Goal: Task Accomplishment & Management: Manage account settings

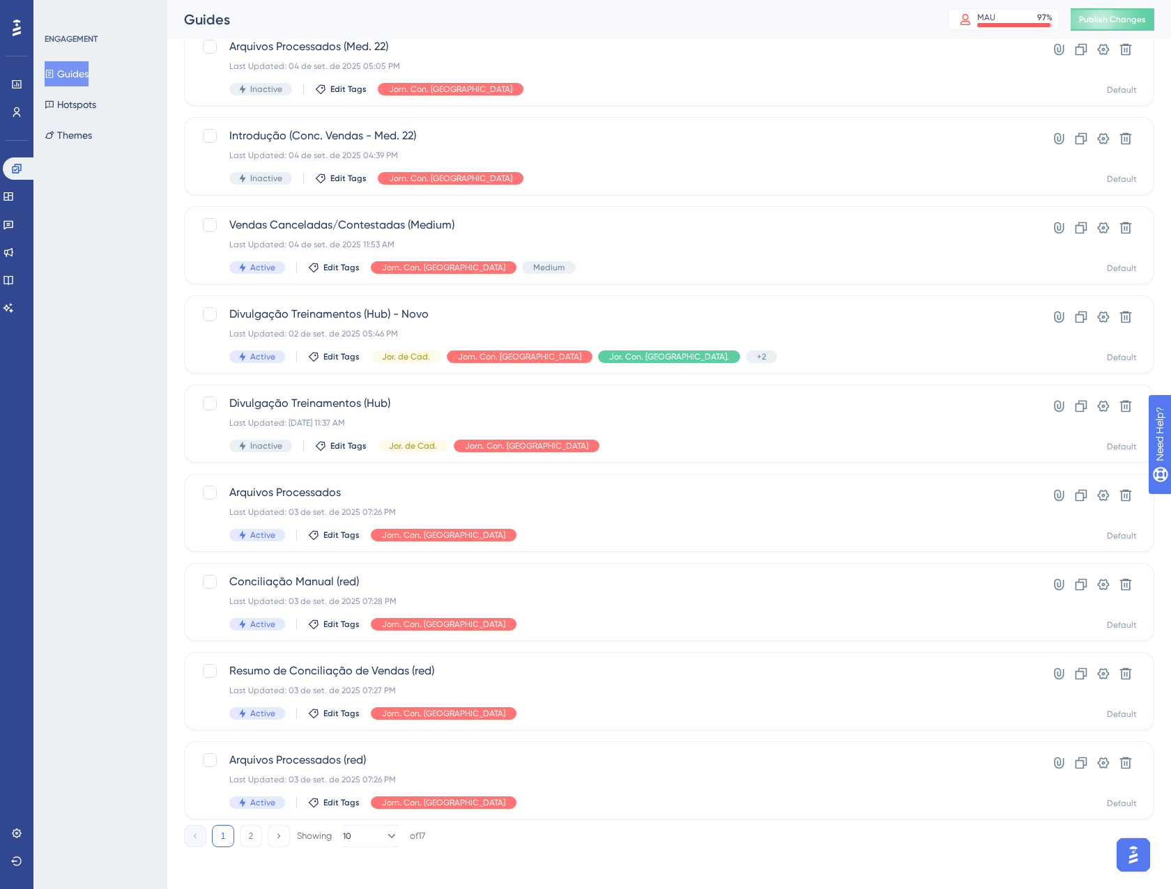
scroll to position [226, 0]
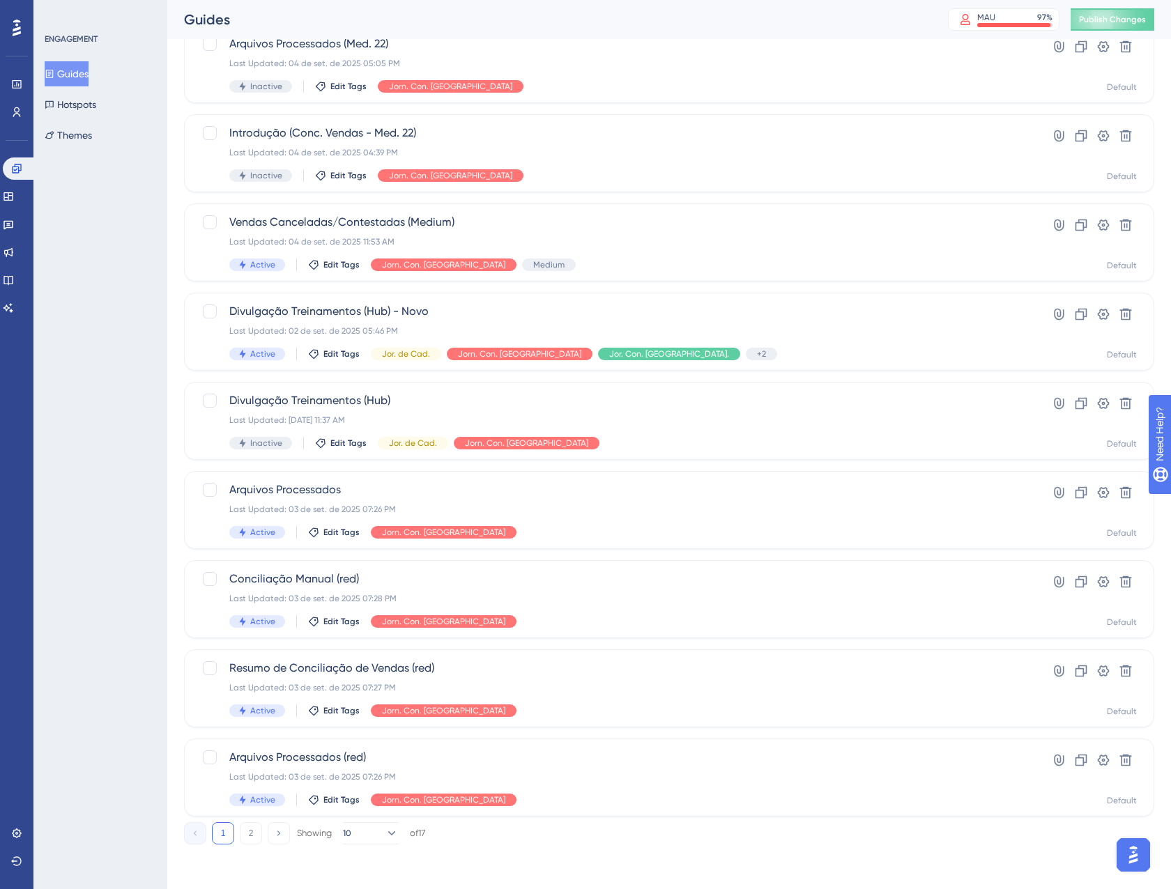
click at [367, 847] on div "Performance Users Engagement Widgets Feedback Product Updates Knowledge Base AI…" at bounding box center [669, 345] width 1004 height 1043
click at [370, 840] on button "10" at bounding box center [371, 834] width 56 height 22
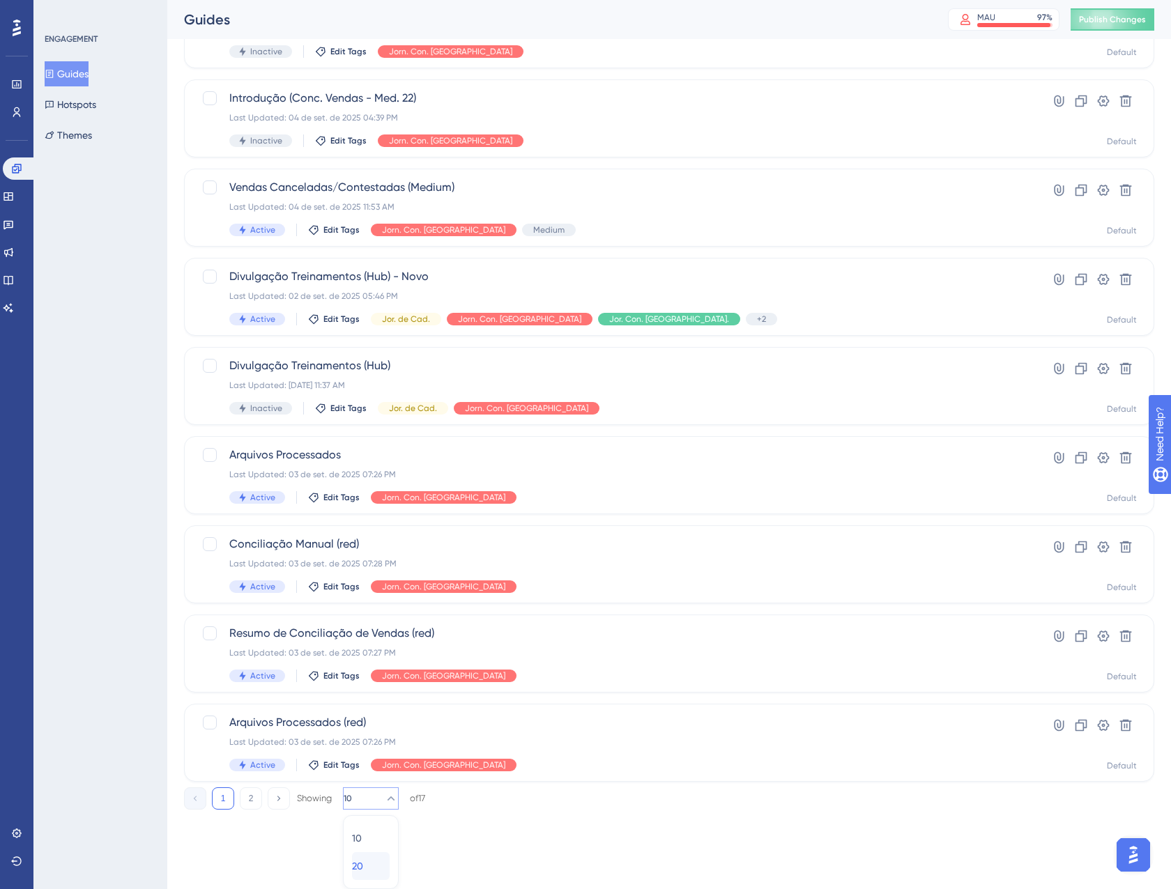
click at [372, 865] on div "20 20" at bounding box center [371, 866] width 38 height 28
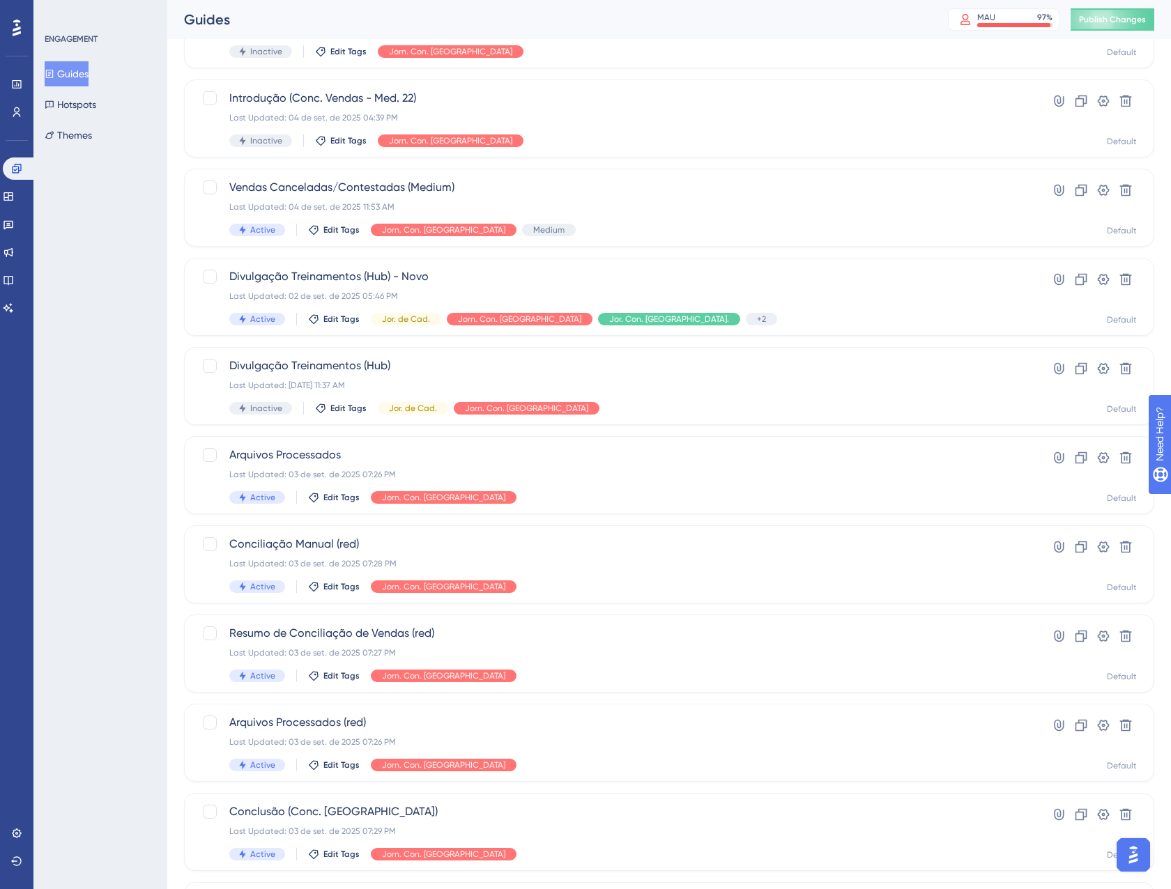
scroll to position [400, 0]
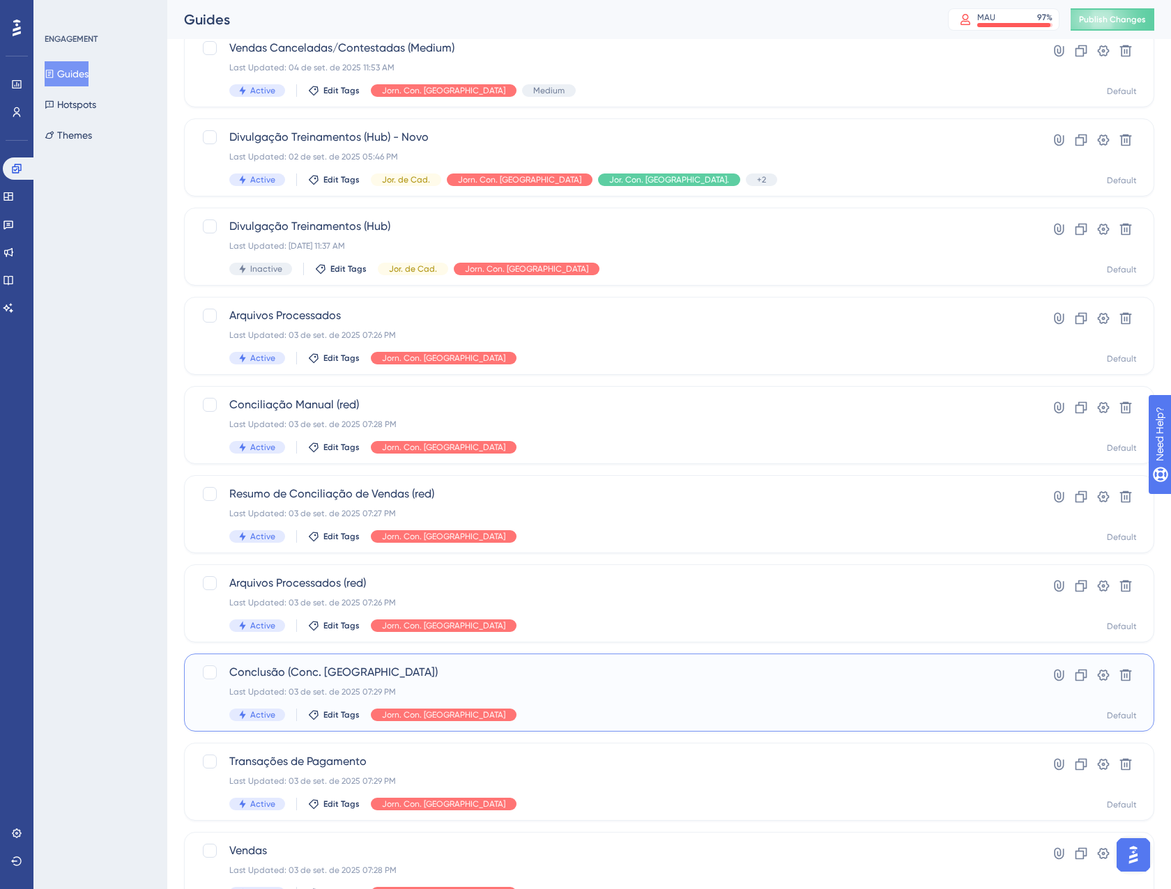
click at [600, 703] on div "Conclusão (Conc. Vendas) Last Updated: [DATE] 07:29 PM Active Edit Tags Jorn. C…" at bounding box center [613, 692] width 768 height 57
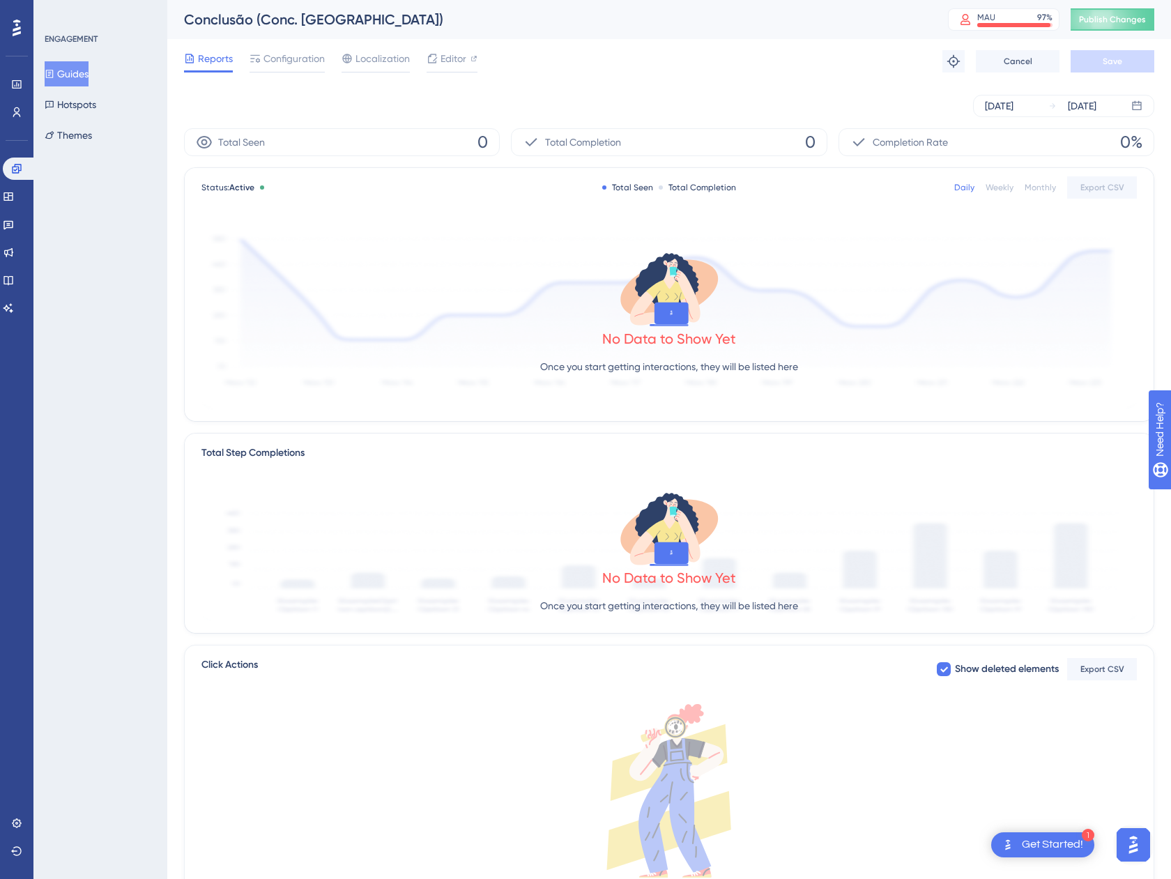
click at [89, 74] on button "Guides" at bounding box center [67, 73] width 44 height 25
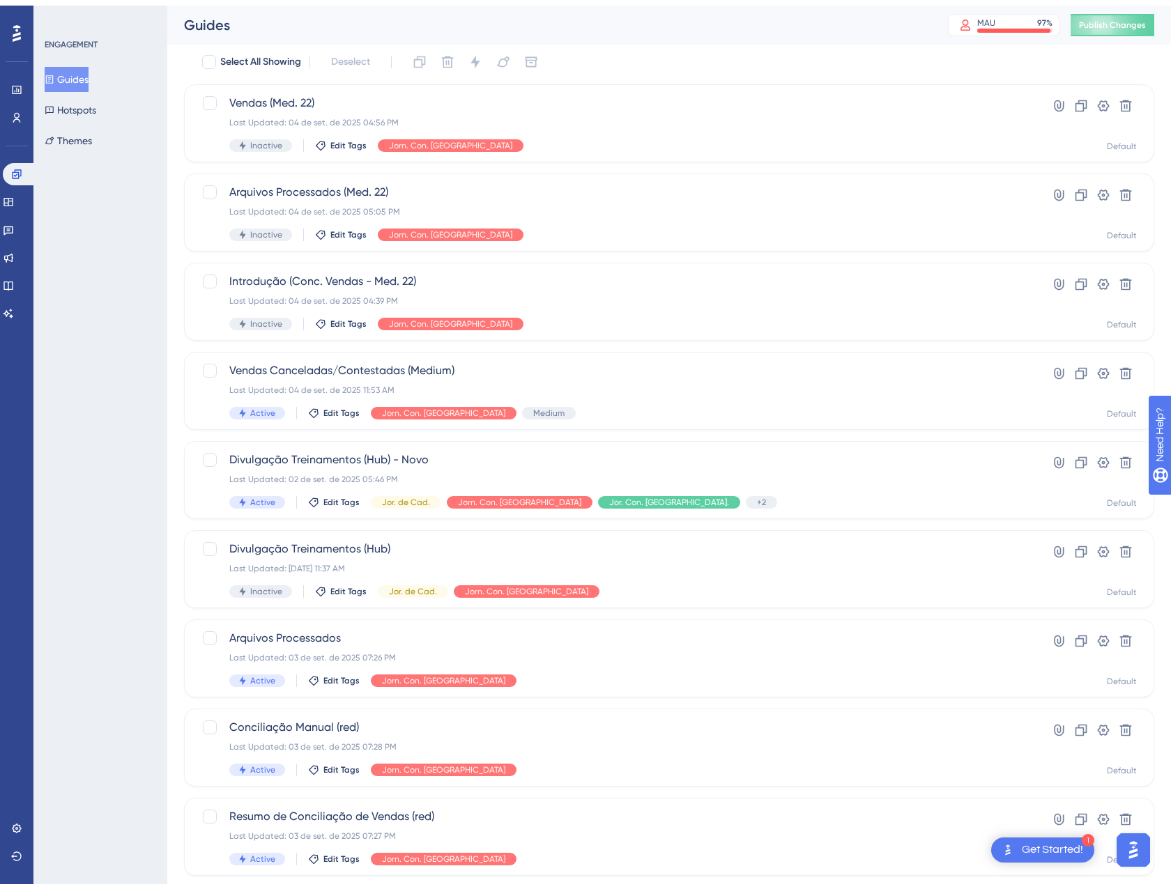
scroll to position [226, 0]
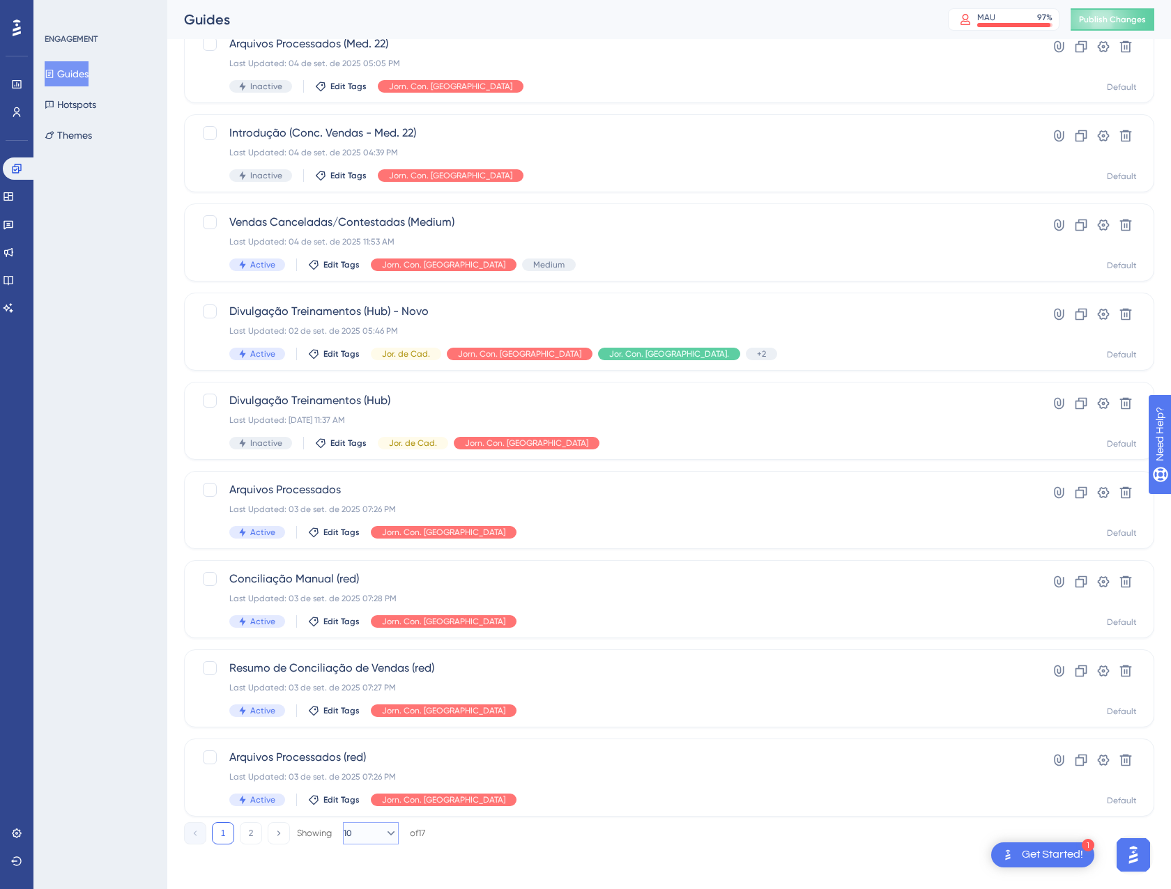
click at [374, 841] on button "10" at bounding box center [371, 834] width 56 height 22
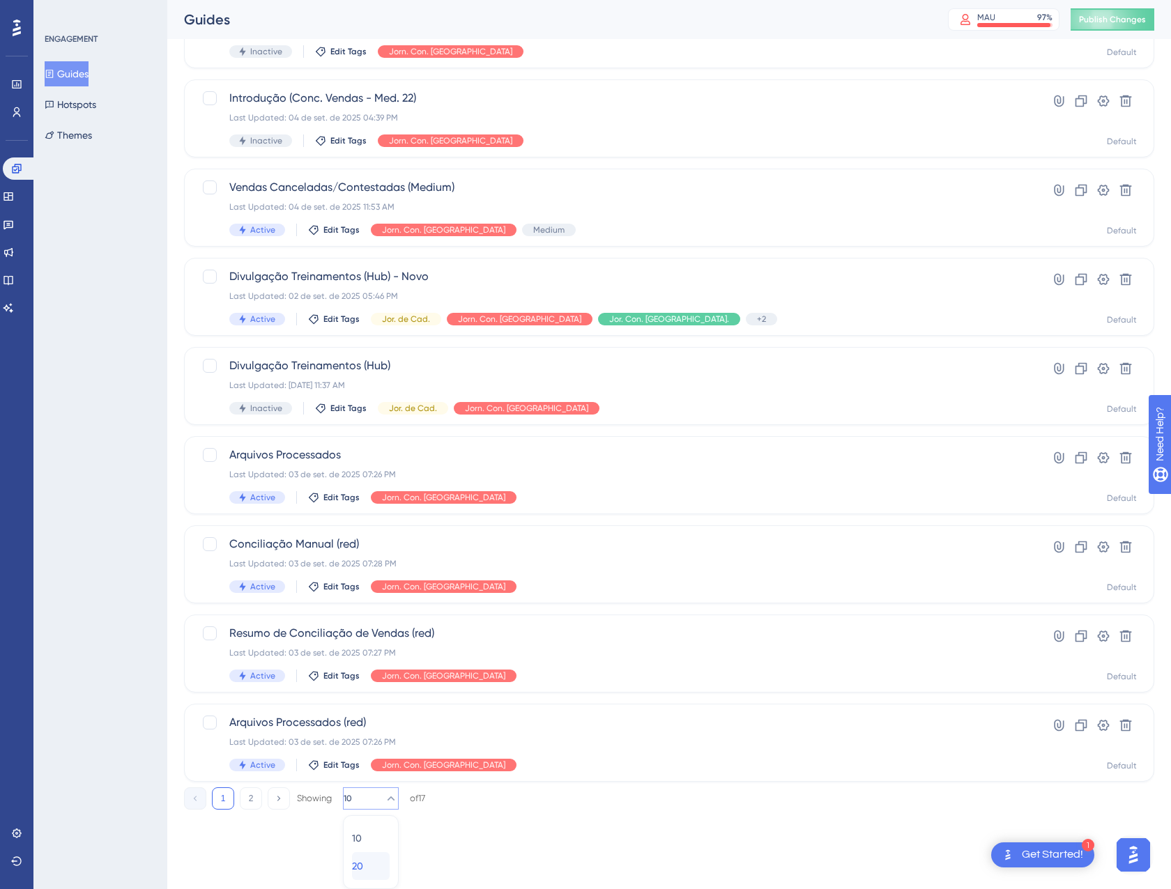
click at [363, 869] on span "20" at bounding box center [357, 866] width 11 height 17
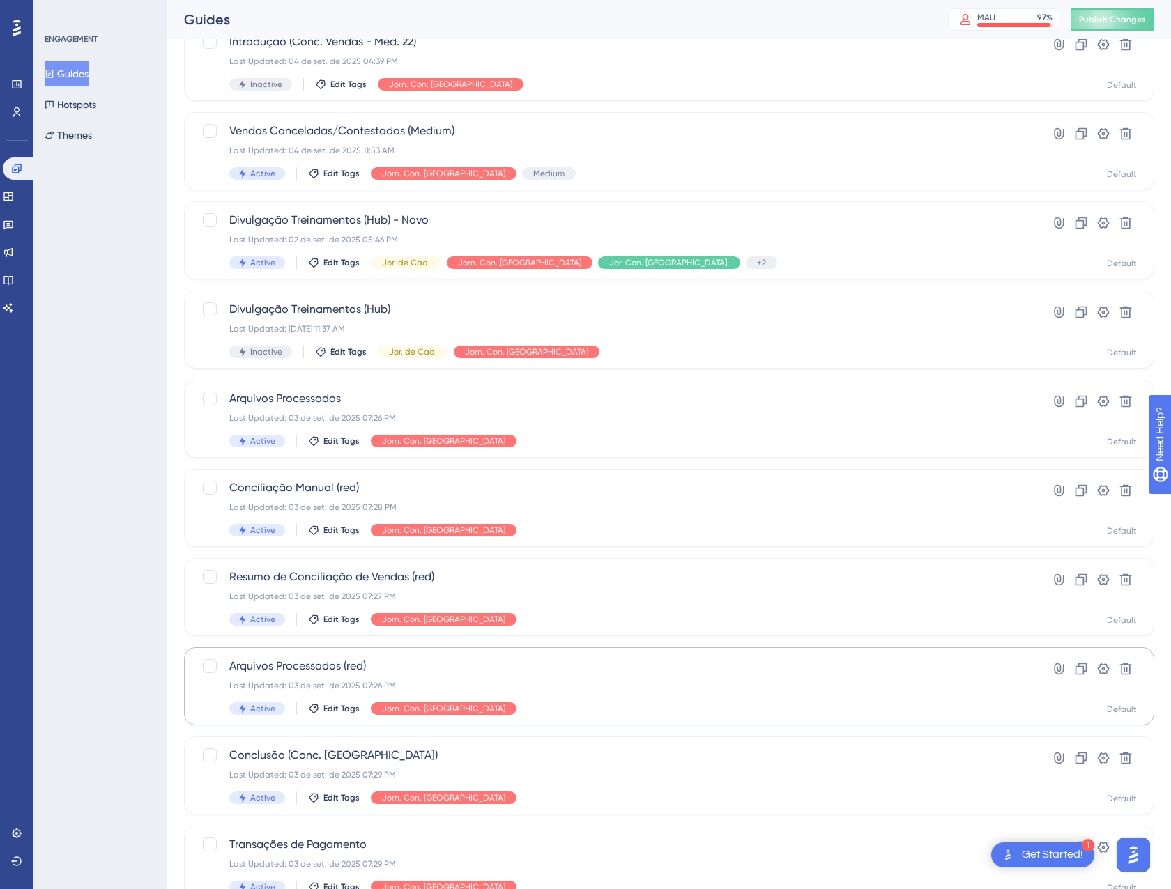
scroll to position [470, 0]
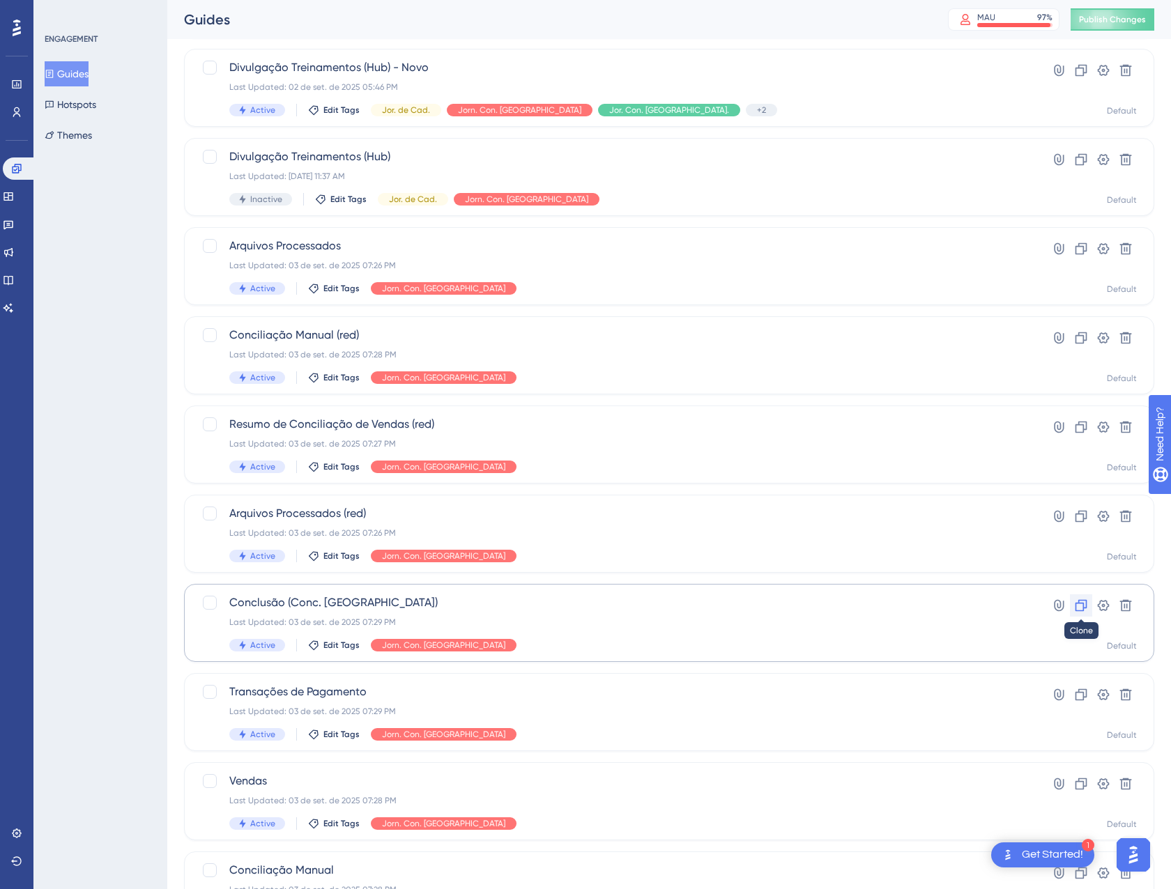
click at [1083, 606] on icon at bounding box center [1081, 606] width 14 height 14
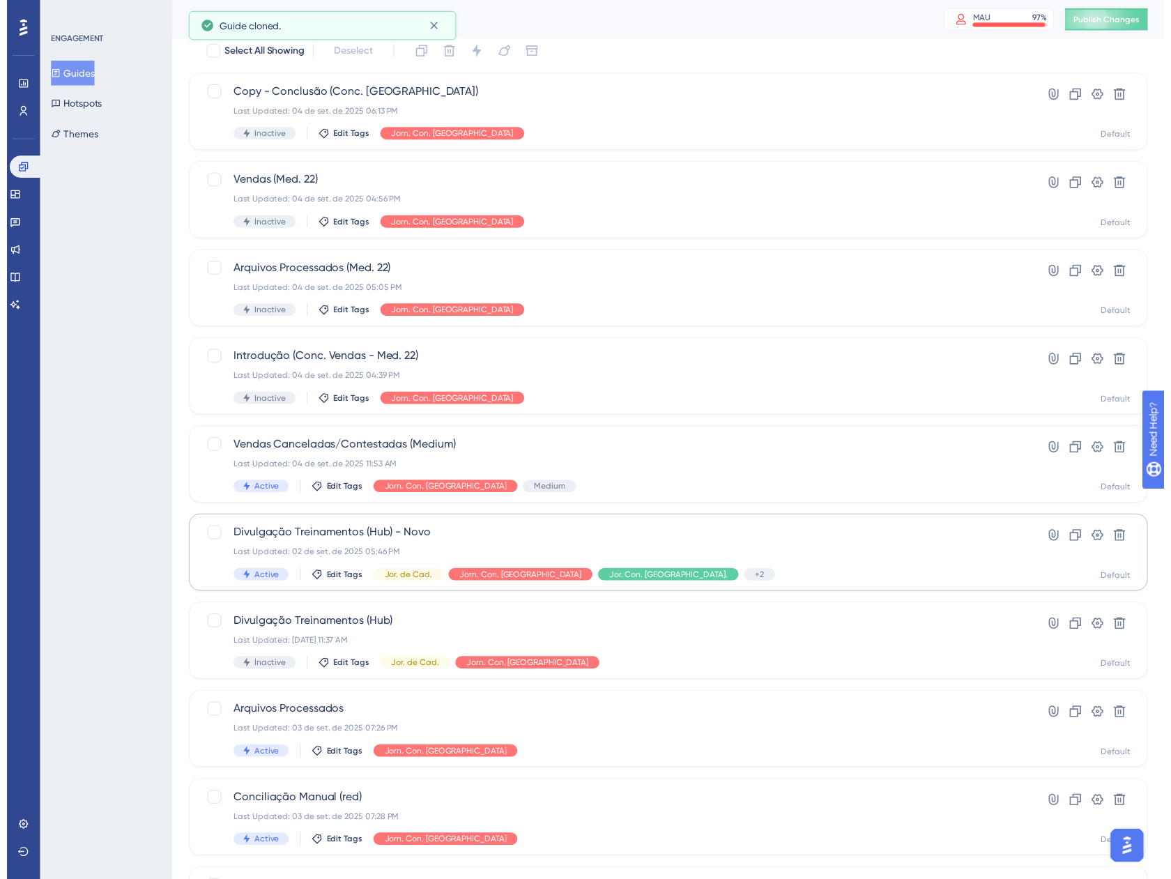
scroll to position [0, 0]
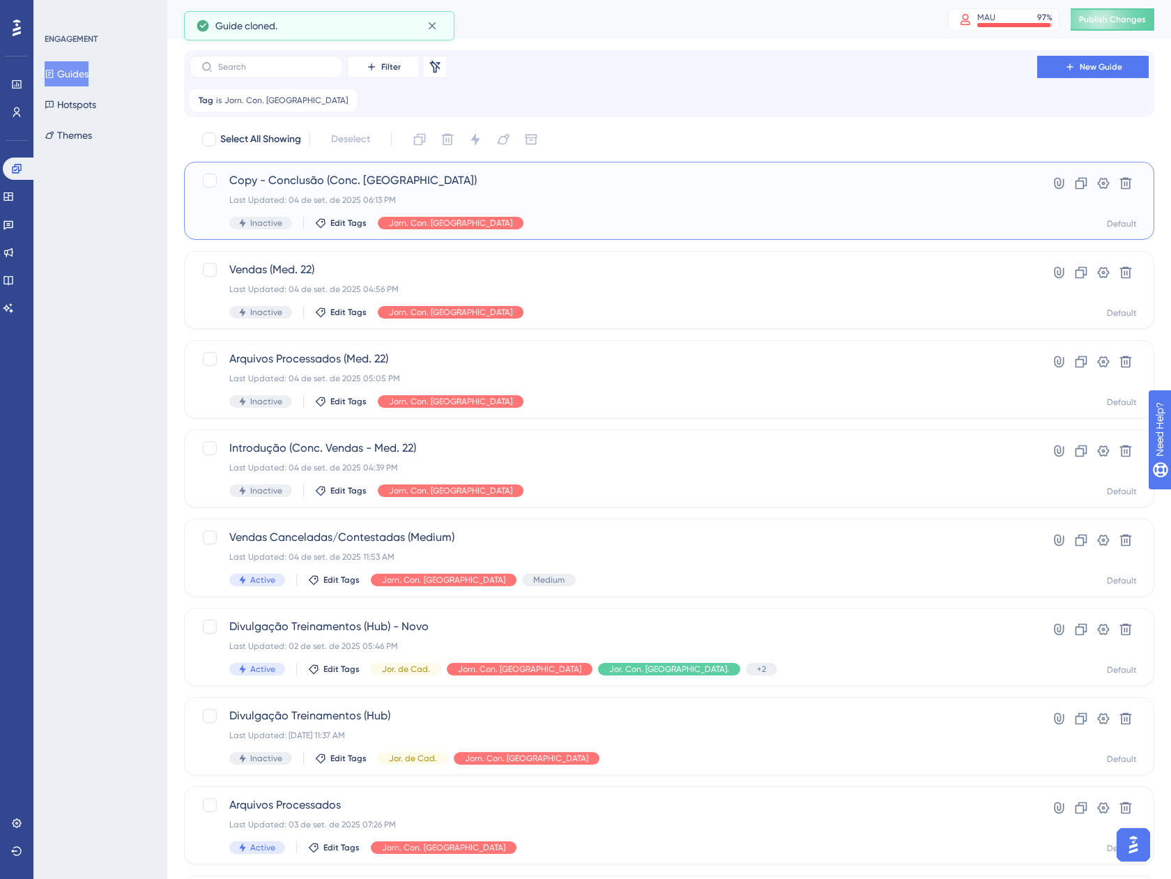
click at [606, 218] on div "Inactive Edit Tags Jorn. Con. [GEOGRAPHIC_DATA]" at bounding box center [613, 223] width 768 height 13
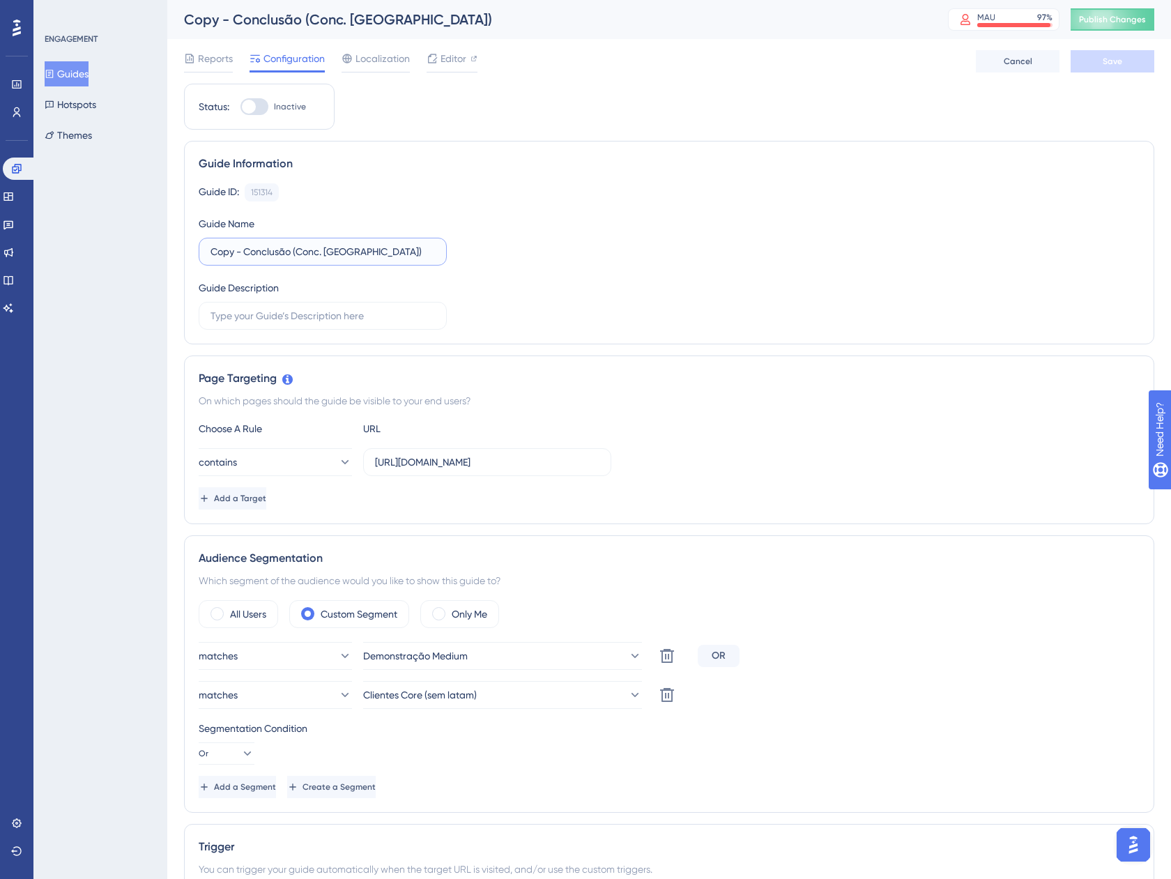
drag, startPoint x: 243, startPoint y: 252, endPoint x: 181, endPoint y: 248, distance: 62.1
click at [181, 248] on div "Performance Users Engagement Widgets Feedback Product Updates Knowledge Base AI…" at bounding box center [669, 704] width 1004 height 1409
click at [323, 253] on input "Conclusão (Conc. [GEOGRAPHIC_DATA])" at bounding box center [323, 251] width 224 height 15
type input "Conclusão (Conc. Vendas - Med. 22)"
click at [576, 194] on div "Guide ID: 151314 Copy" at bounding box center [669, 192] width 941 height 18
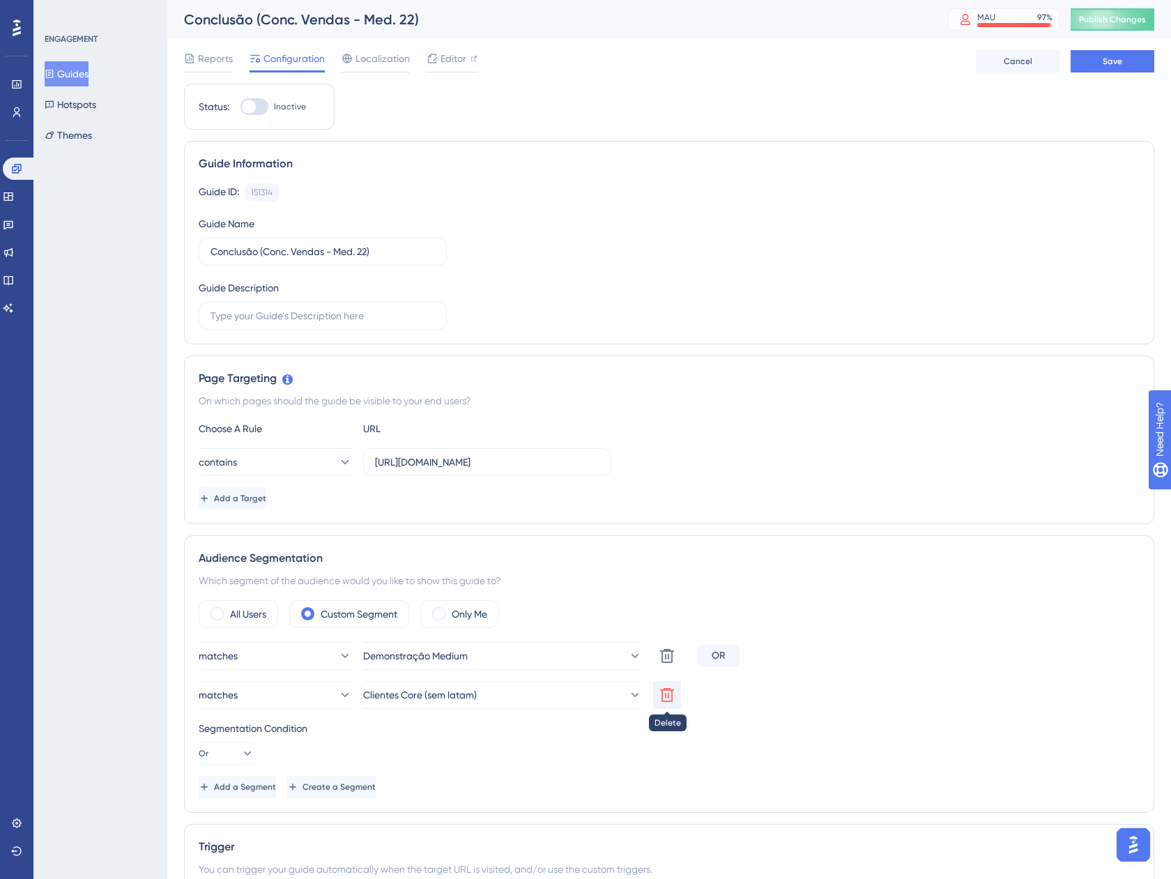
click at [675, 696] on button at bounding box center [667, 695] width 28 height 28
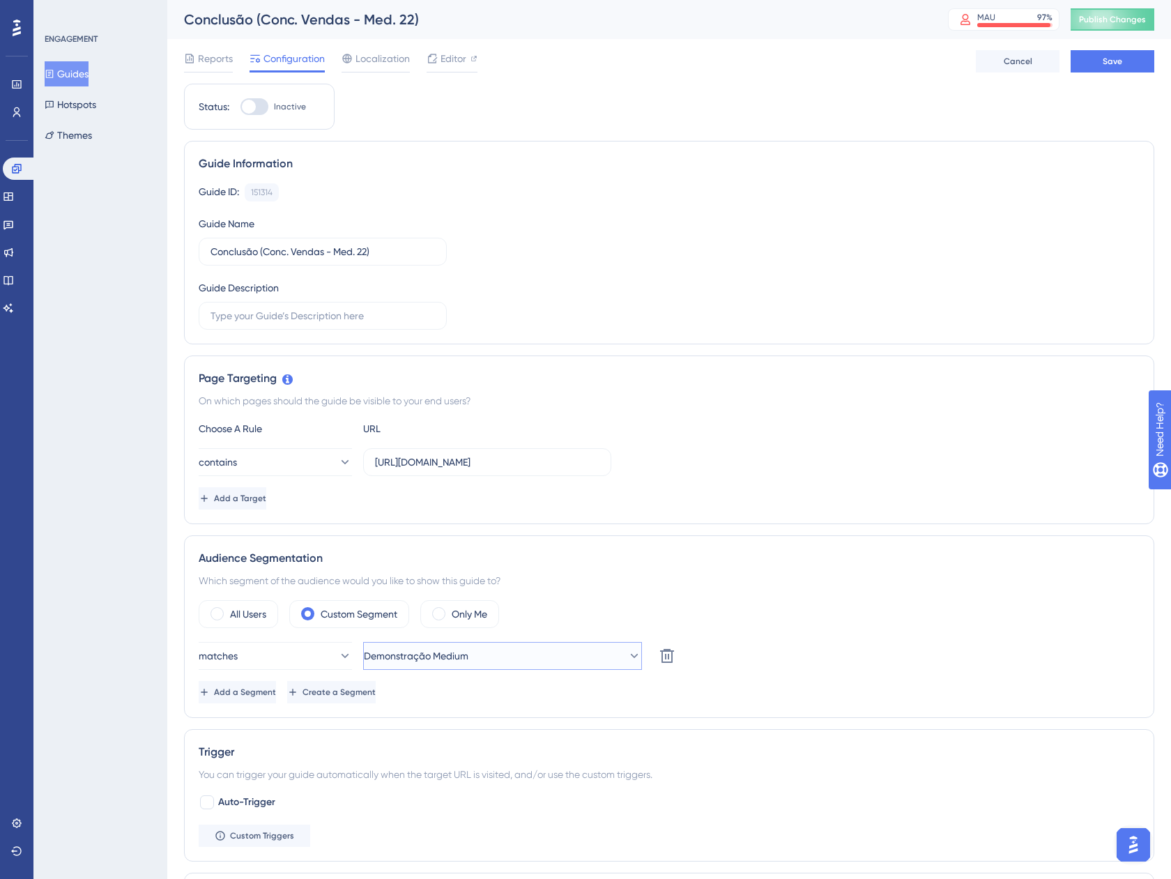
click at [627, 659] on icon at bounding box center [634, 656] width 14 height 14
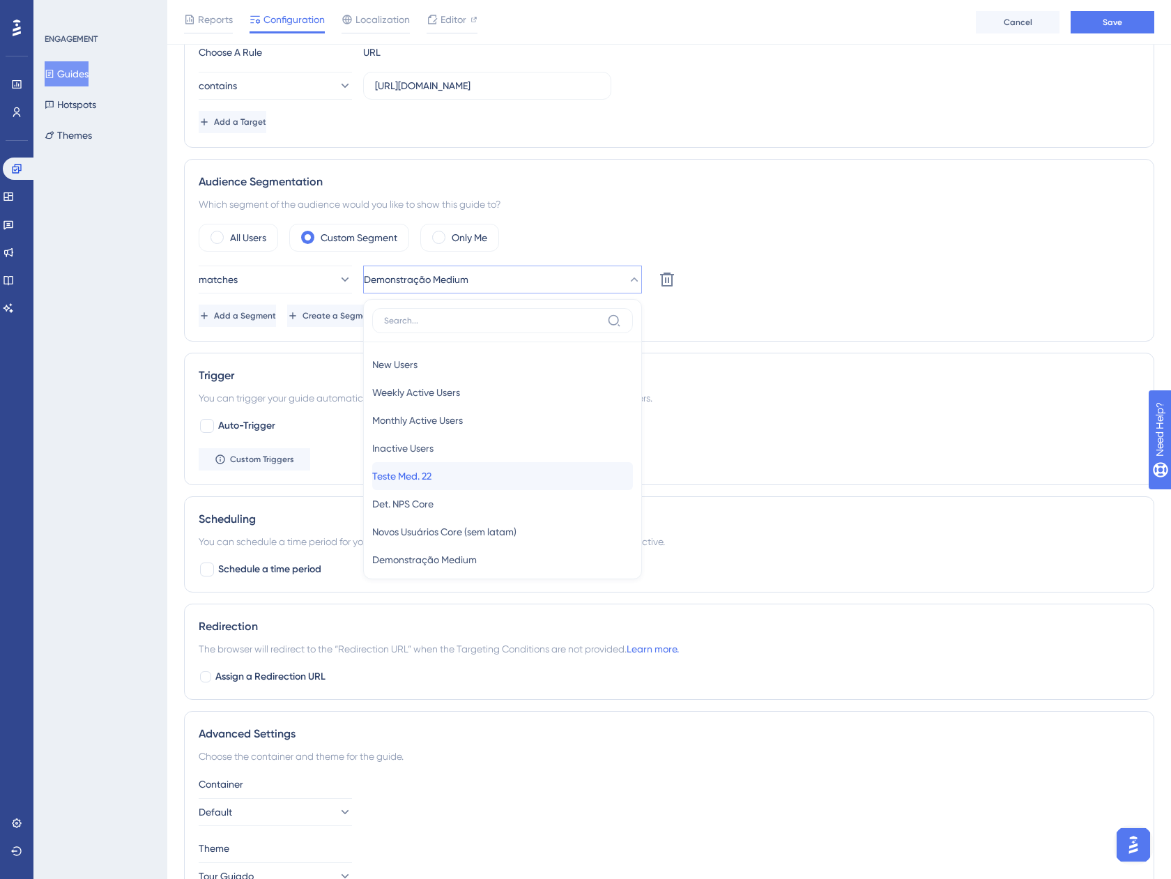
click at [458, 482] on div "Teste Med. 22 Teste Med. 22" at bounding box center [502, 476] width 261 height 28
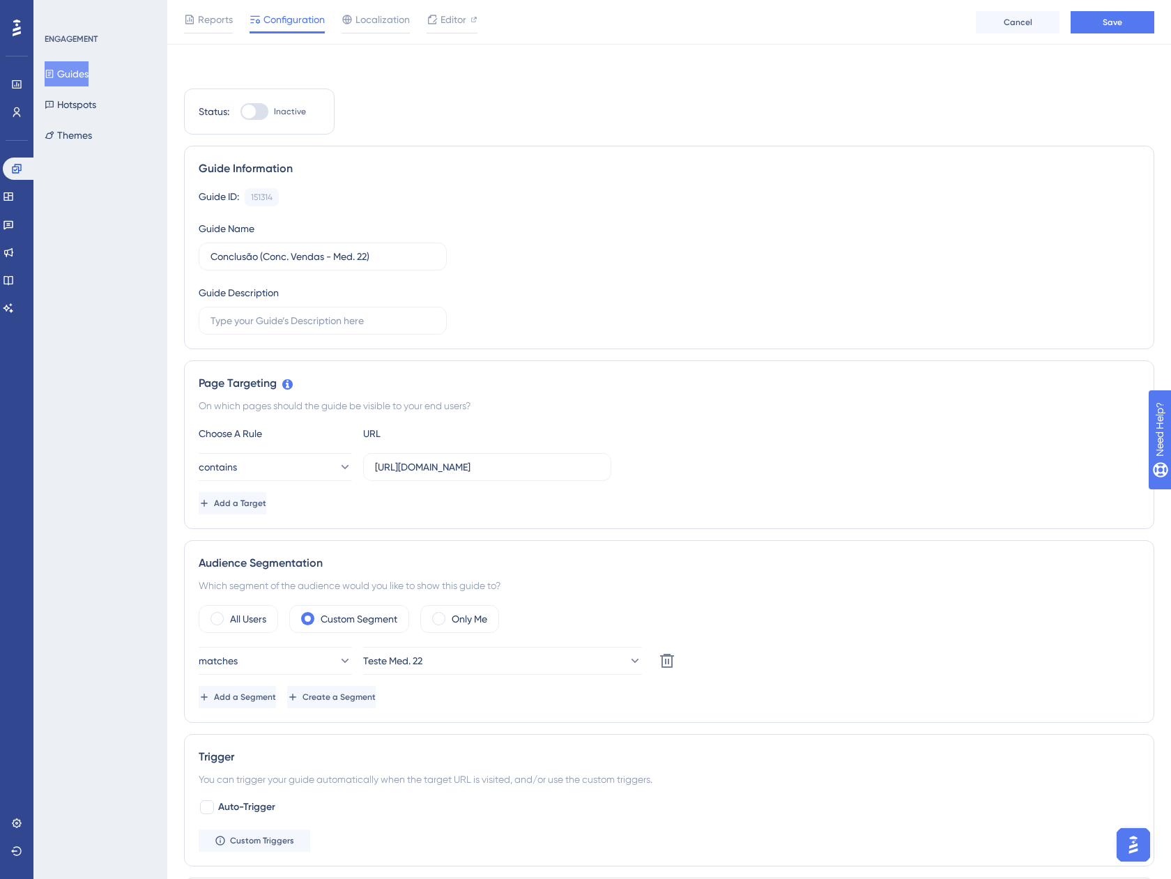
scroll to position [0, 0]
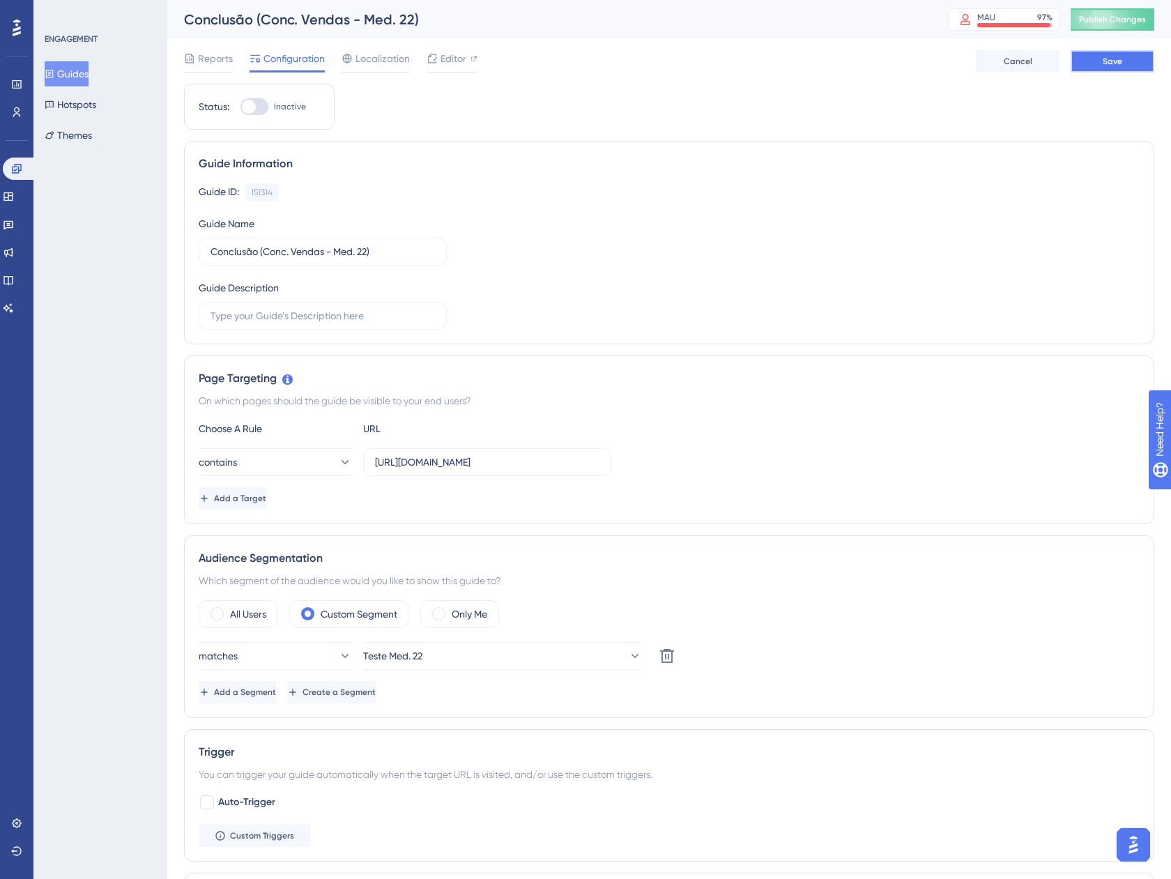
click at [1100, 63] on button "Save" at bounding box center [1113, 61] width 84 height 22
